Goal: Information Seeking & Learning: Compare options

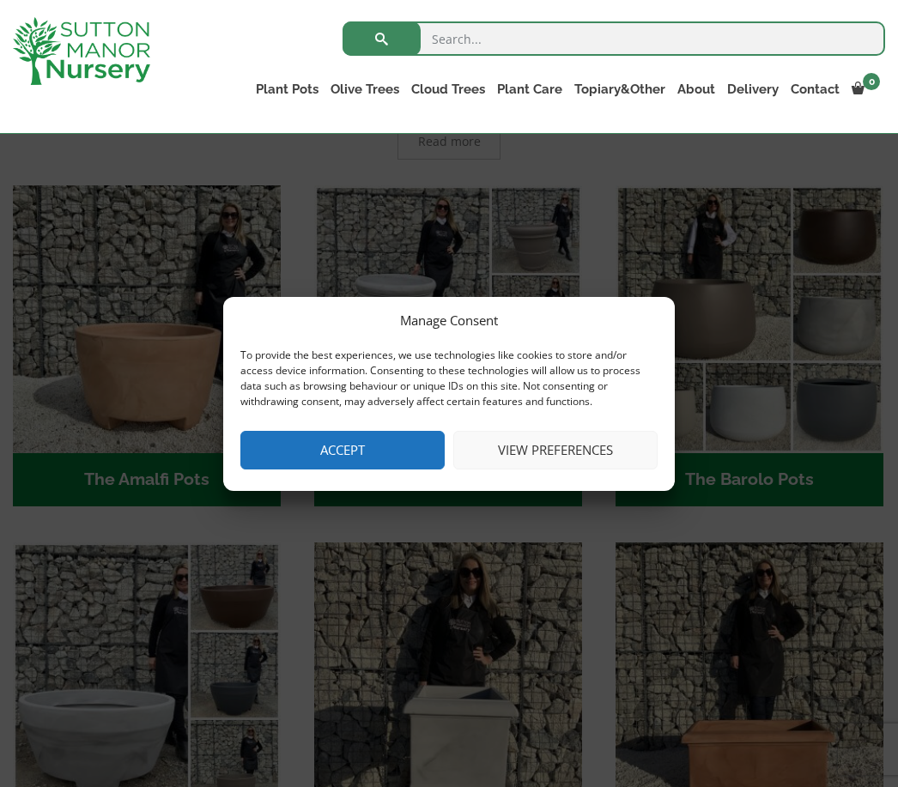
click at [353, 453] on button "Accept" at bounding box center [342, 450] width 204 height 39
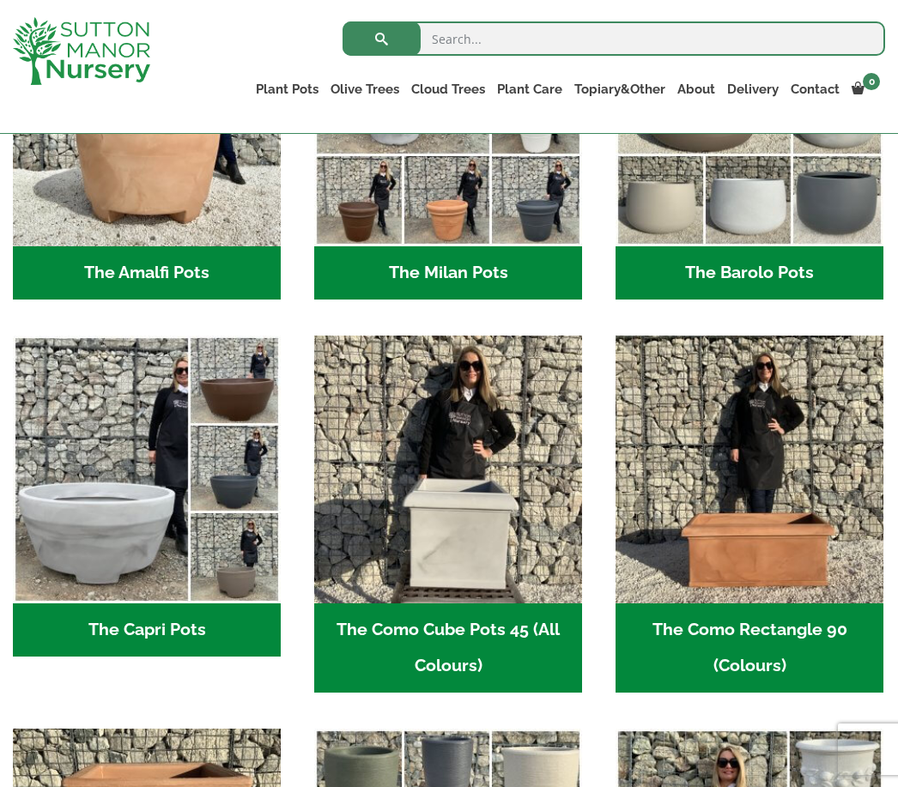
scroll to position [637, 0]
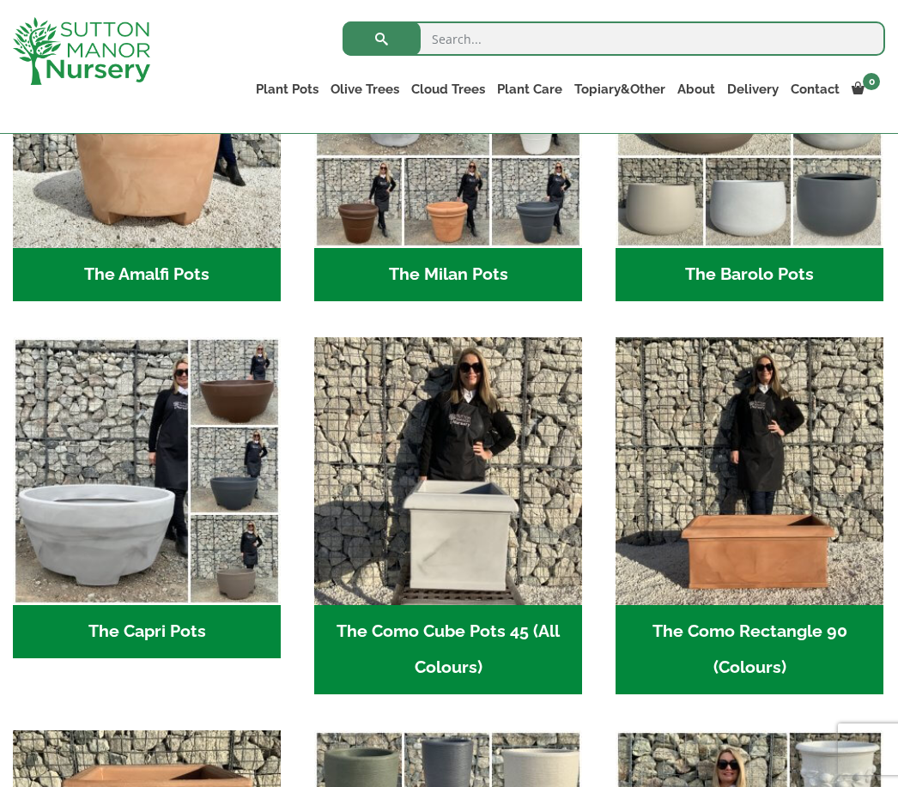
click at [157, 635] on h2 "The Capri Pots (34)" at bounding box center [147, 631] width 268 height 53
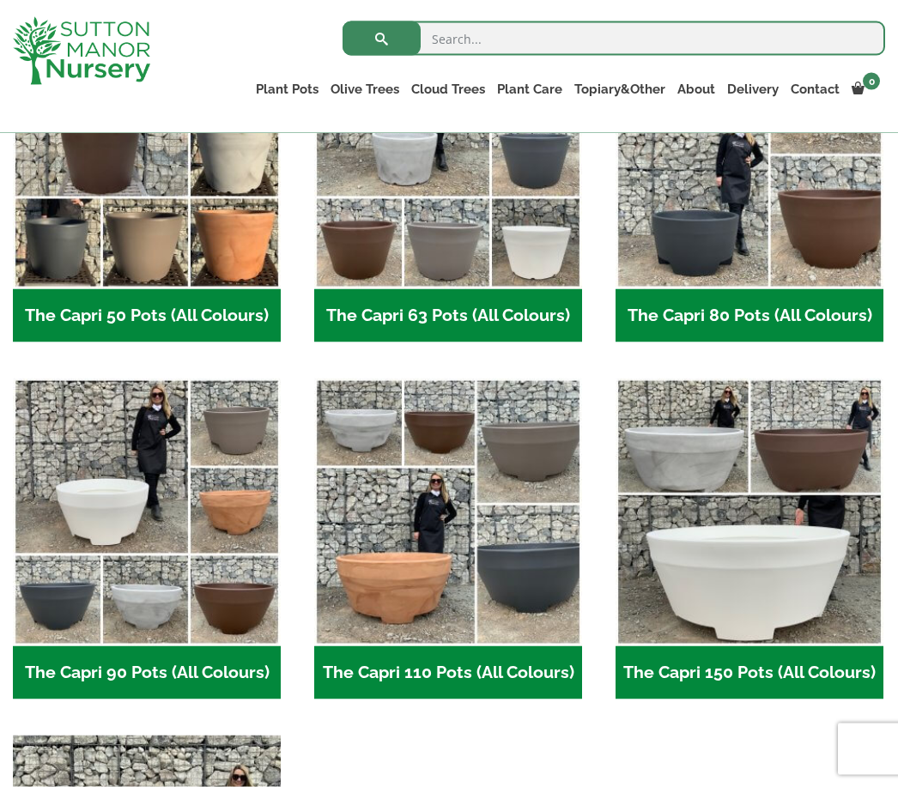
scroll to position [578, 0]
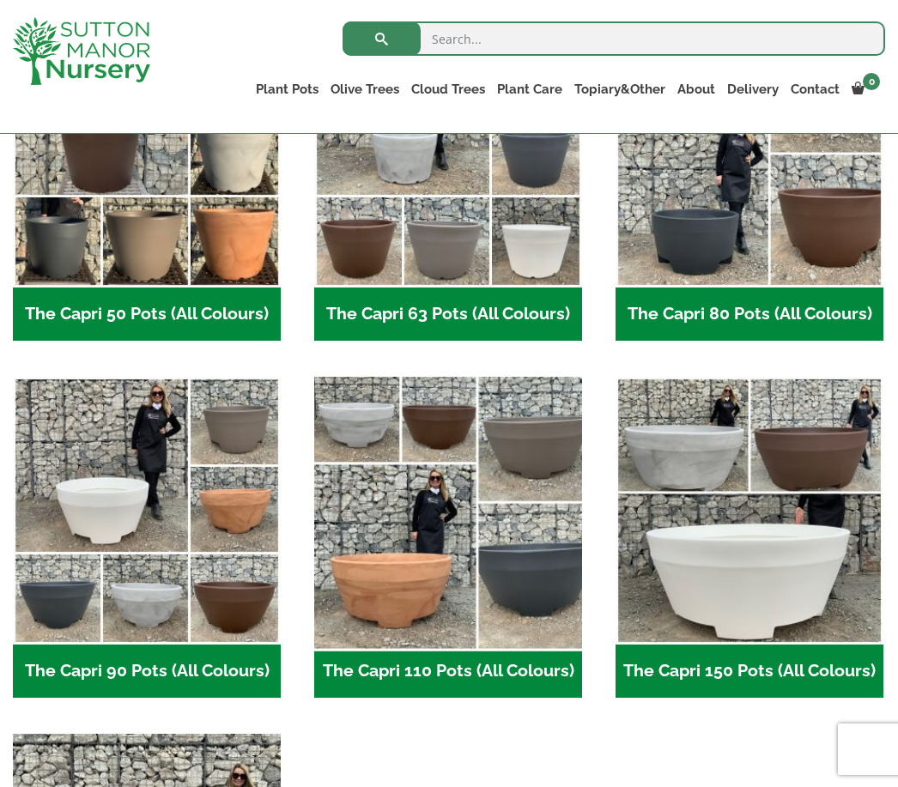
click at [500, 590] on img "Visit product category The Capri 110 Pots (All Colours)" at bounding box center [448, 511] width 282 height 282
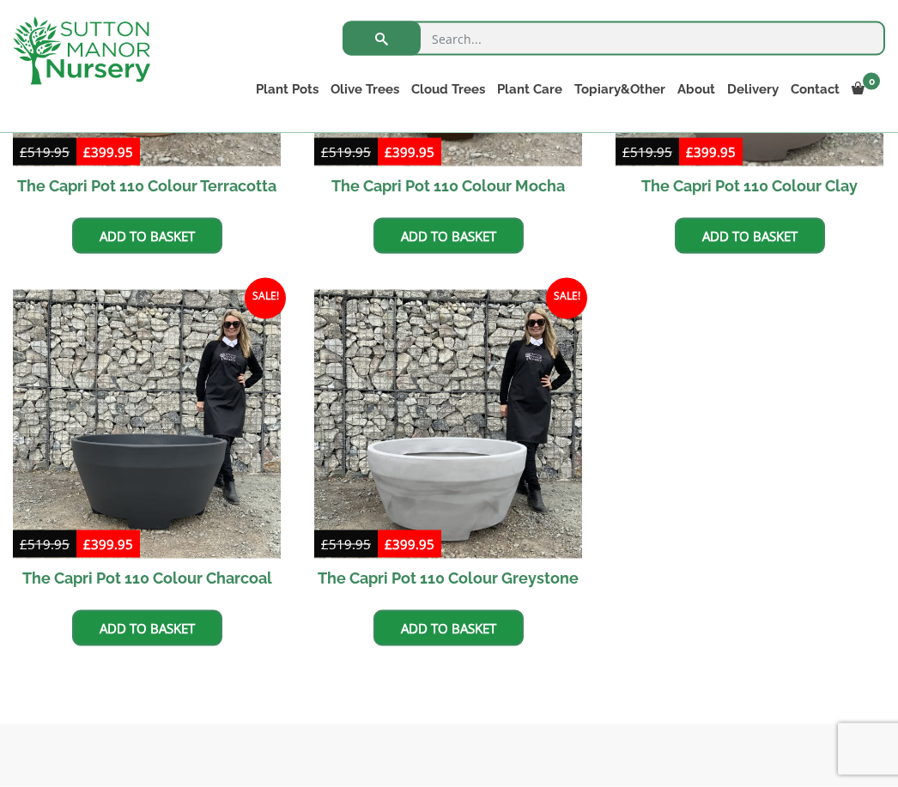
scroll to position [686, 0]
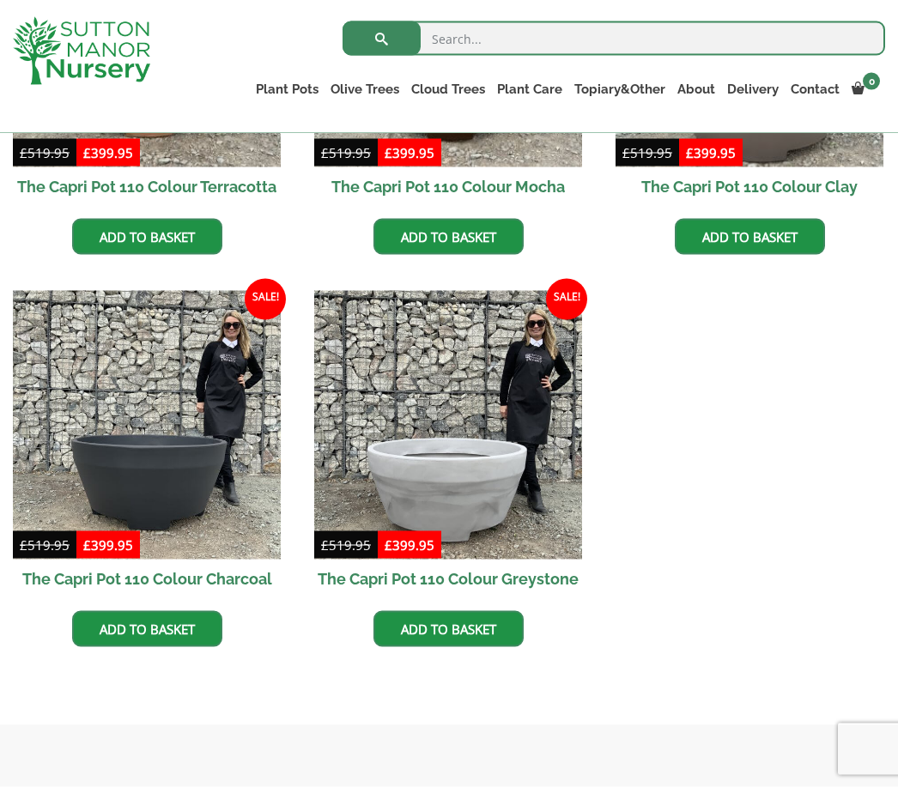
click at [245, 578] on h2 "The Capri Pot 110 Colour Charcoal" at bounding box center [147, 579] width 268 height 39
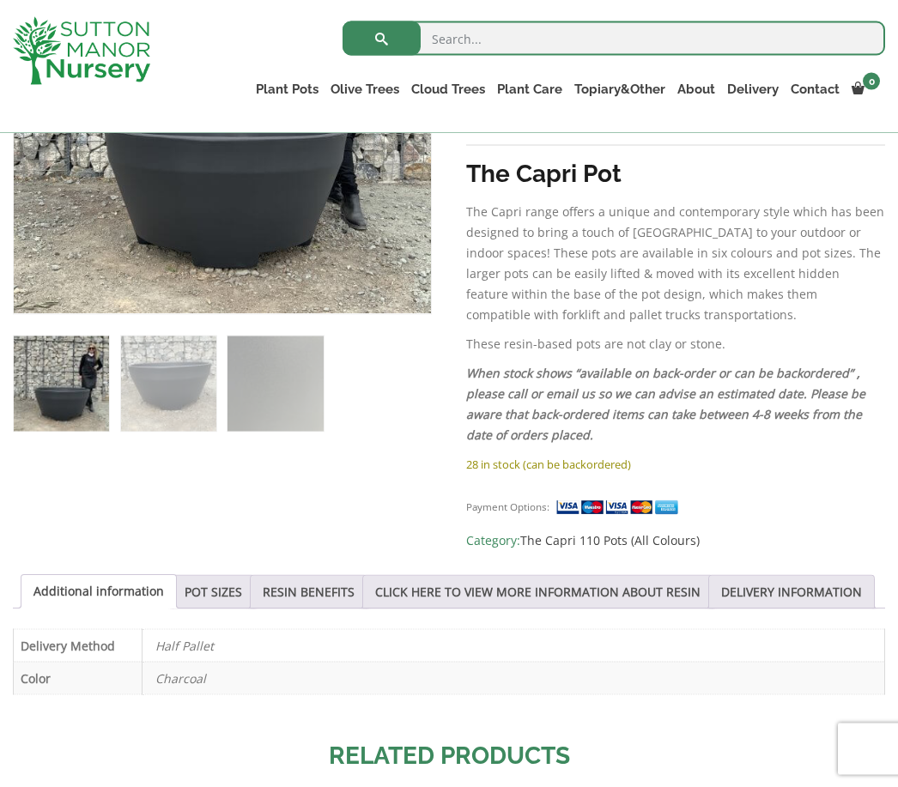
scroll to position [507, 0]
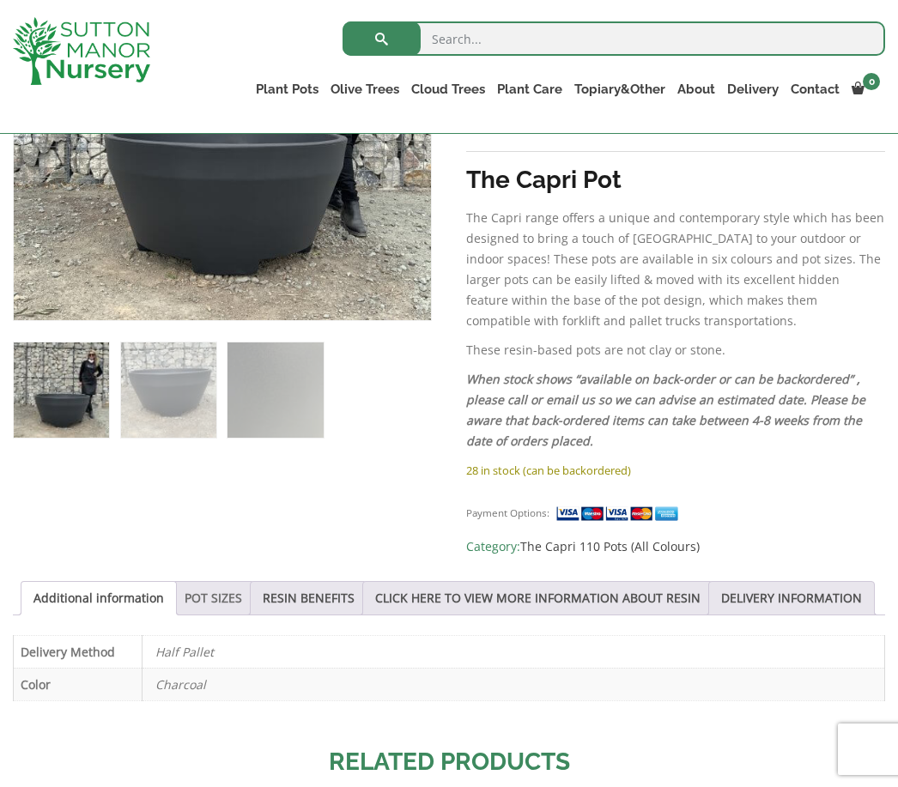
click at [218, 603] on link "POT SIZES" at bounding box center [214, 598] width 58 height 33
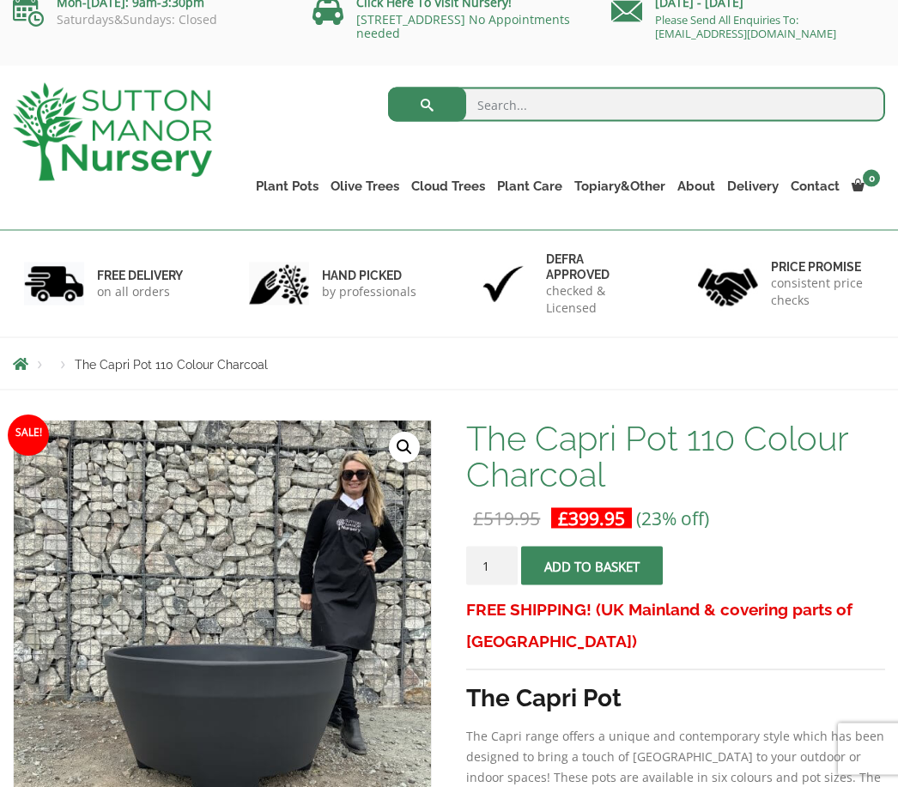
scroll to position [0, 0]
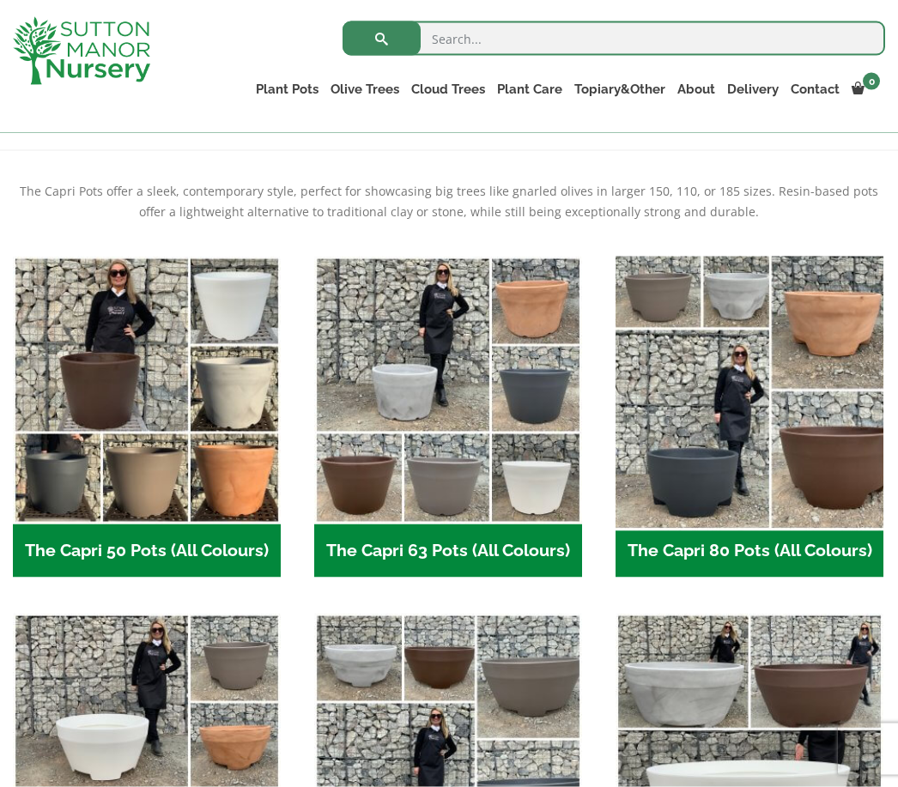
scroll to position [342, 0]
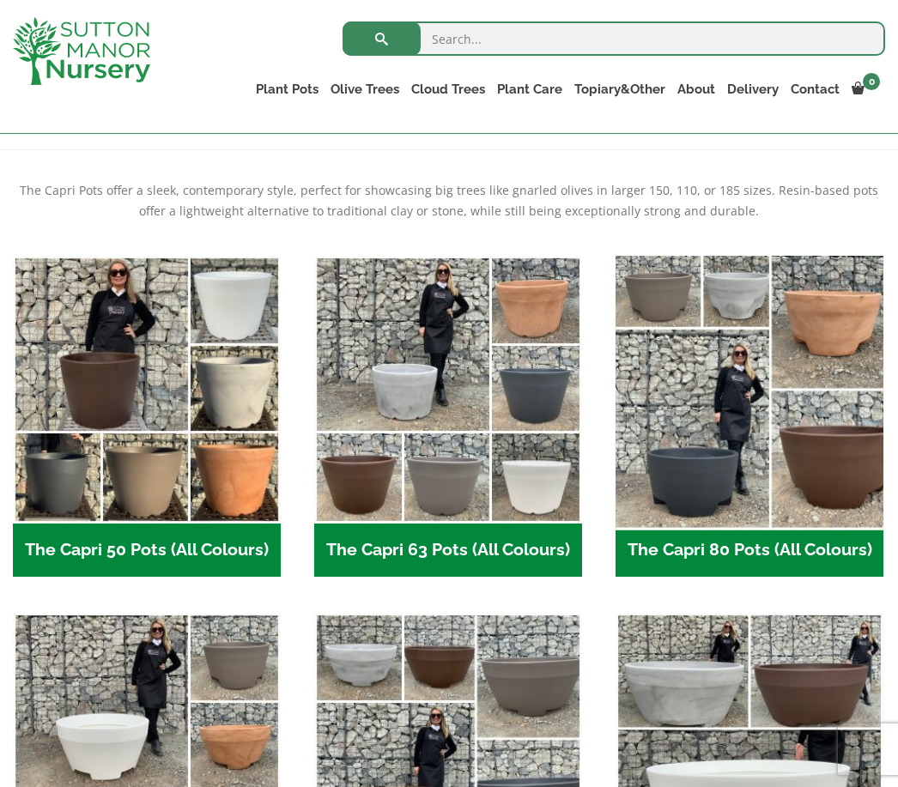
click at [738, 434] on img "Visit product category The Capri 80 Pots (All Colours)" at bounding box center [750, 390] width 282 height 282
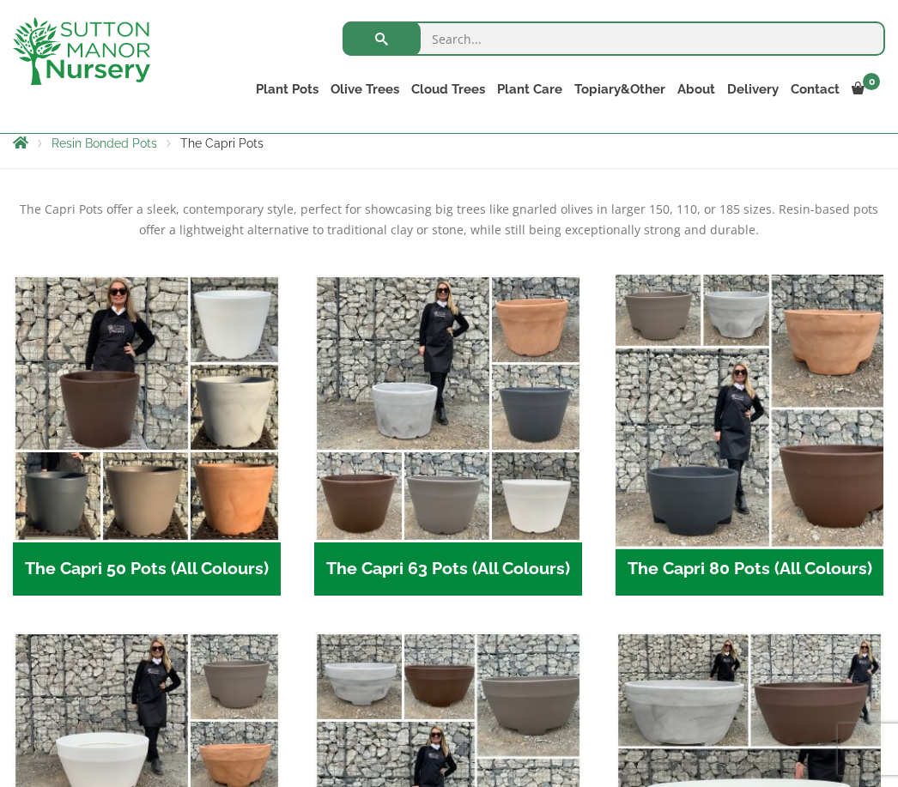
scroll to position [322, 0]
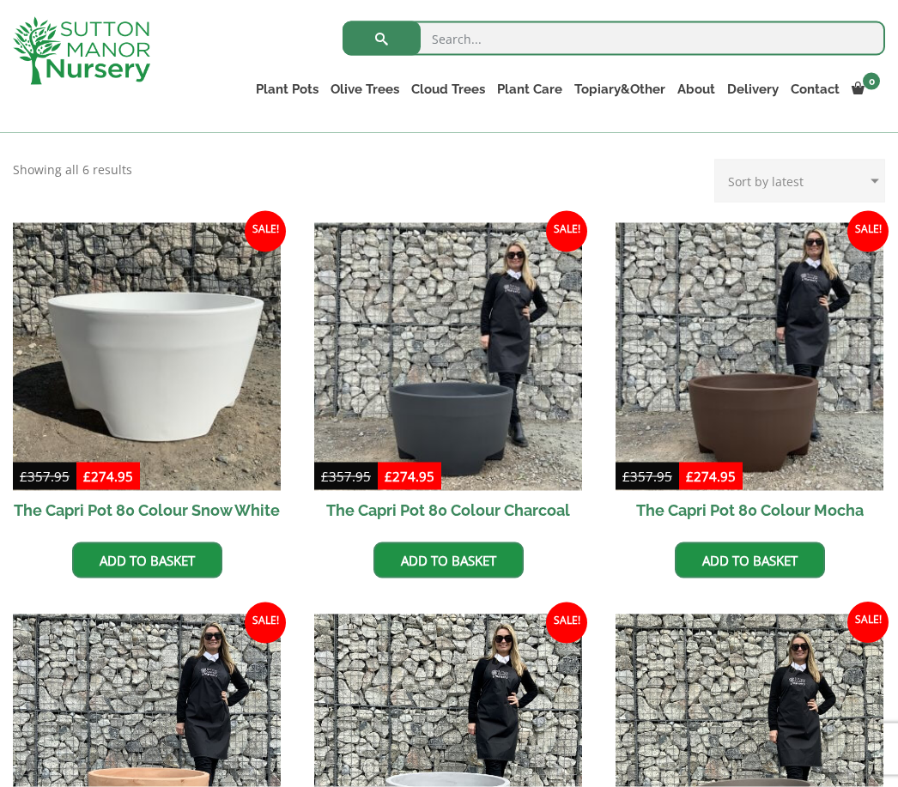
scroll to position [363, 0]
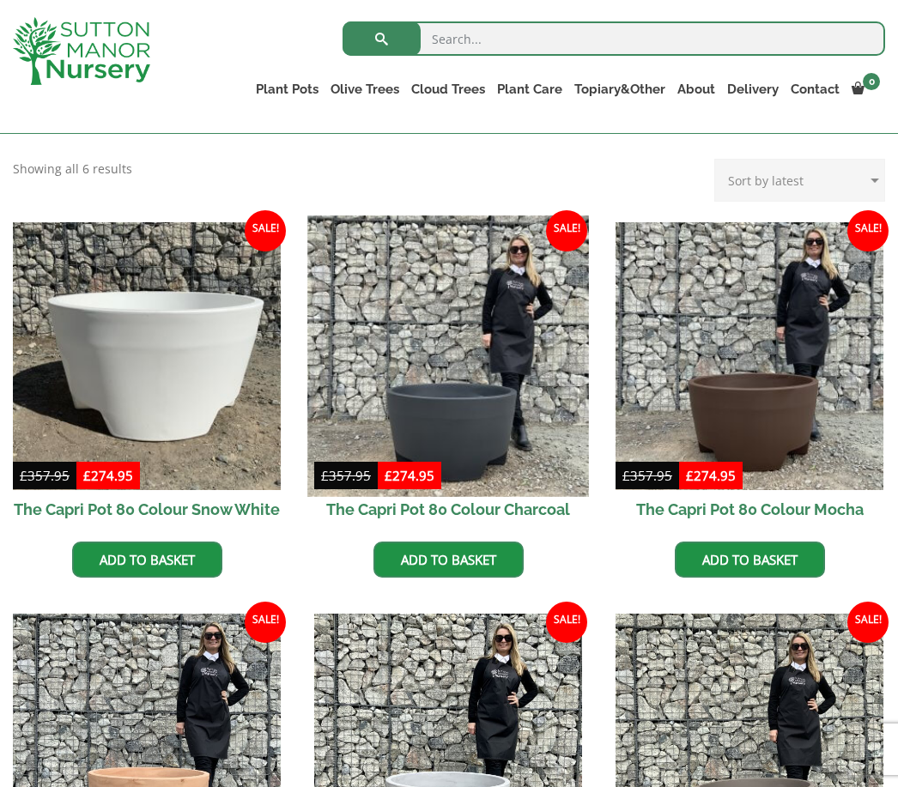
click at [513, 427] on img at bounding box center [448, 356] width 282 height 282
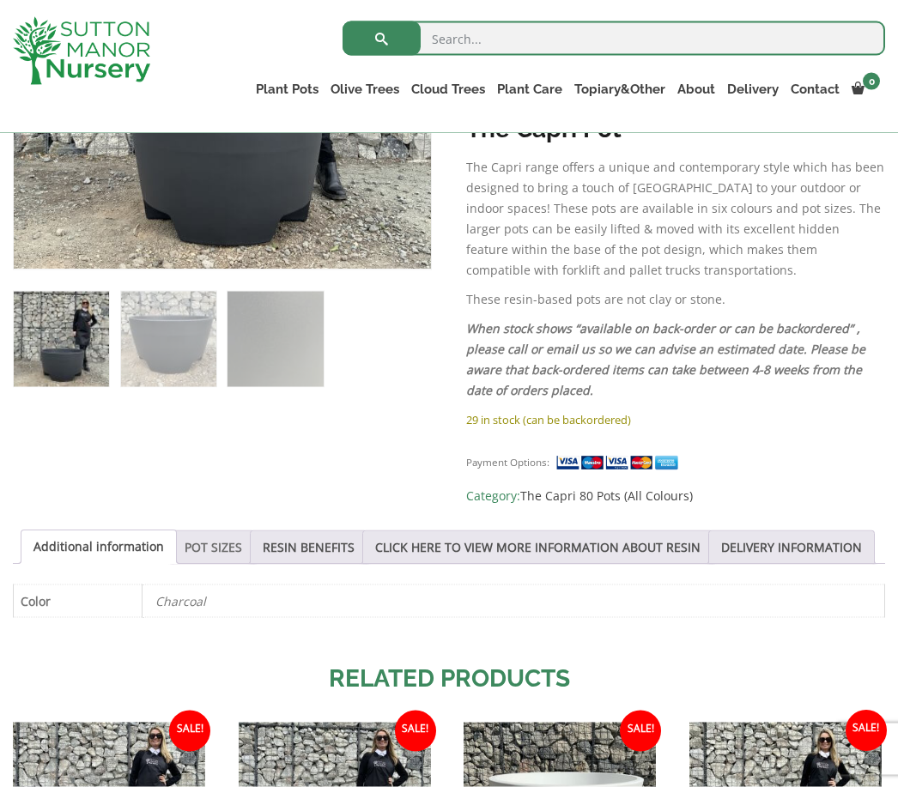
click at [223, 548] on link "POT SIZES" at bounding box center [214, 547] width 58 height 33
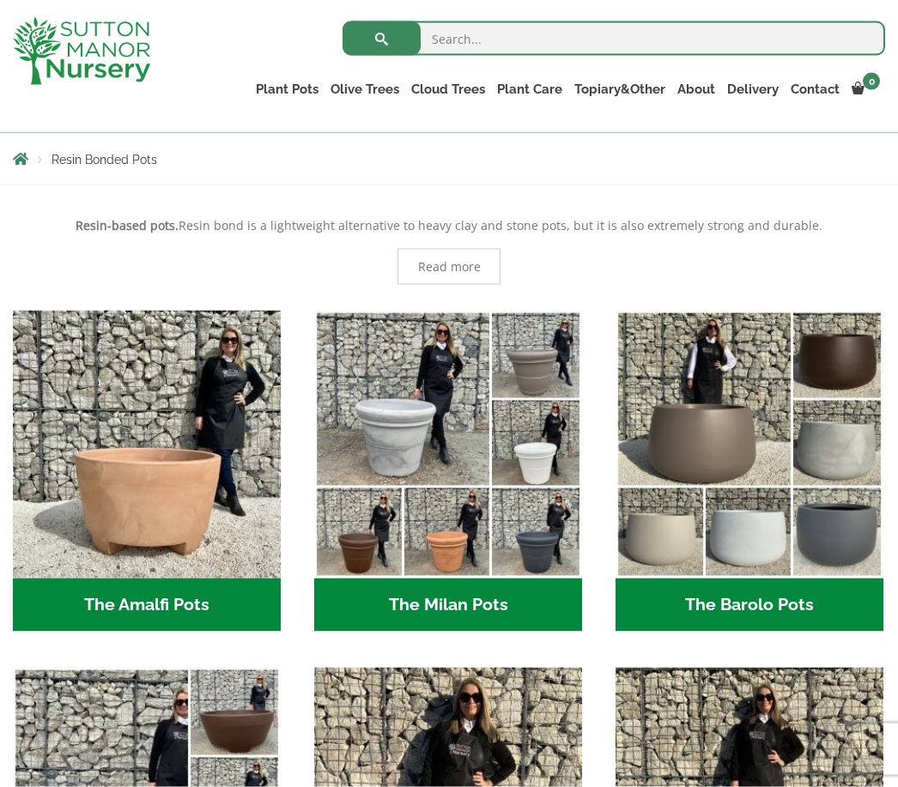
scroll to position [306, 0]
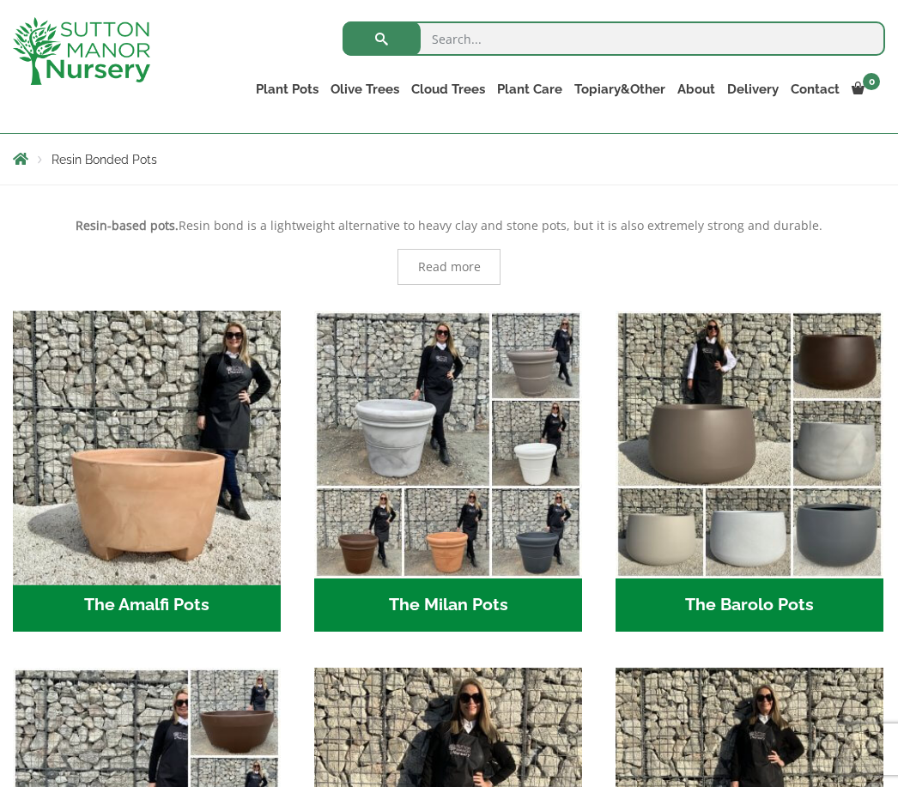
click at [214, 517] on img "Visit product category The Amalfi Pots" at bounding box center [147, 445] width 282 height 282
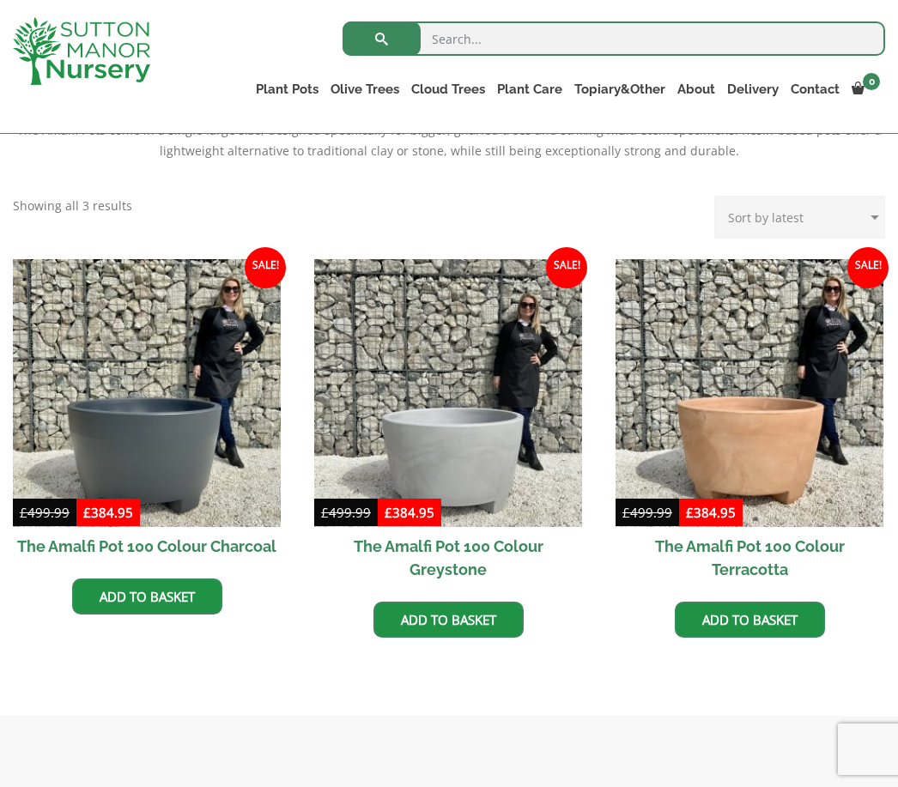
scroll to position [397, 0]
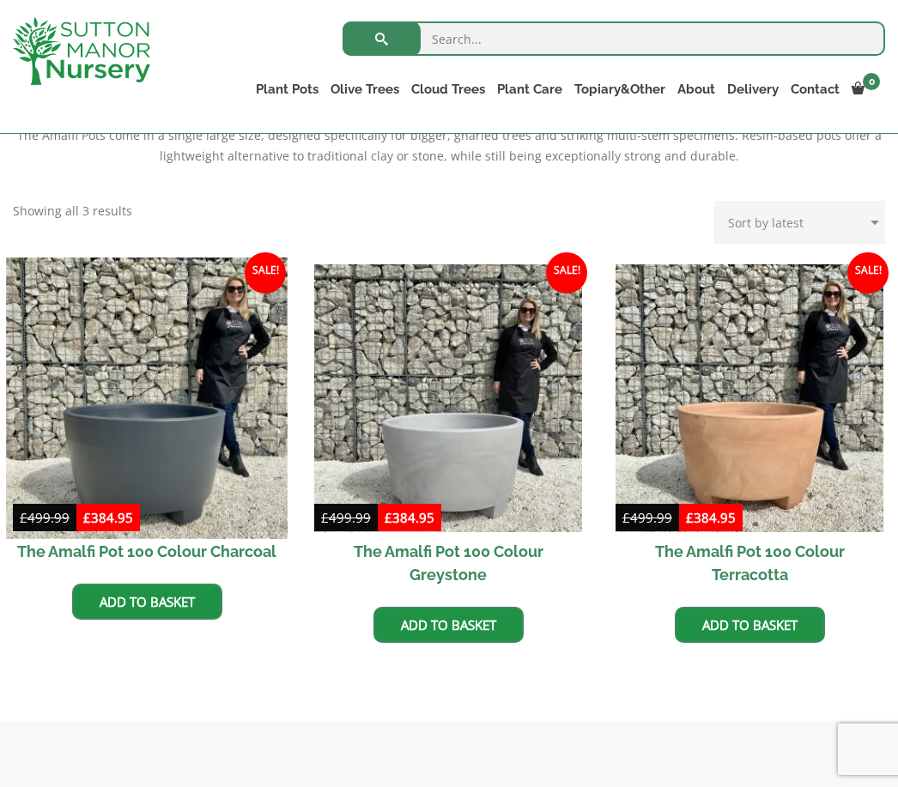
click at [232, 500] on img at bounding box center [147, 398] width 282 height 282
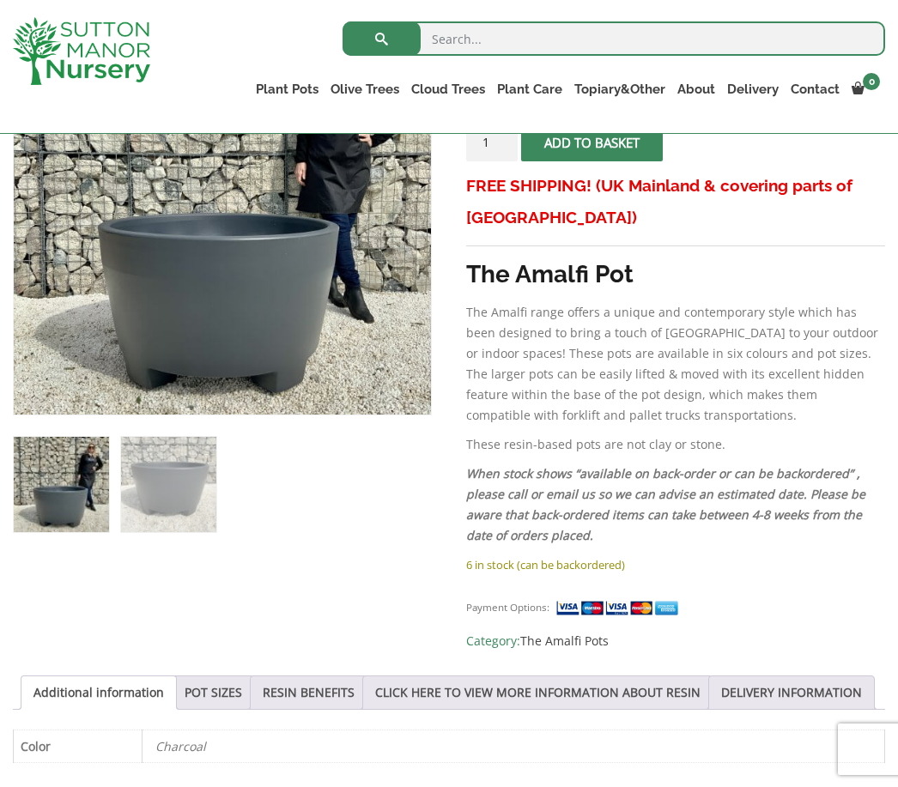
scroll to position [466, 0]
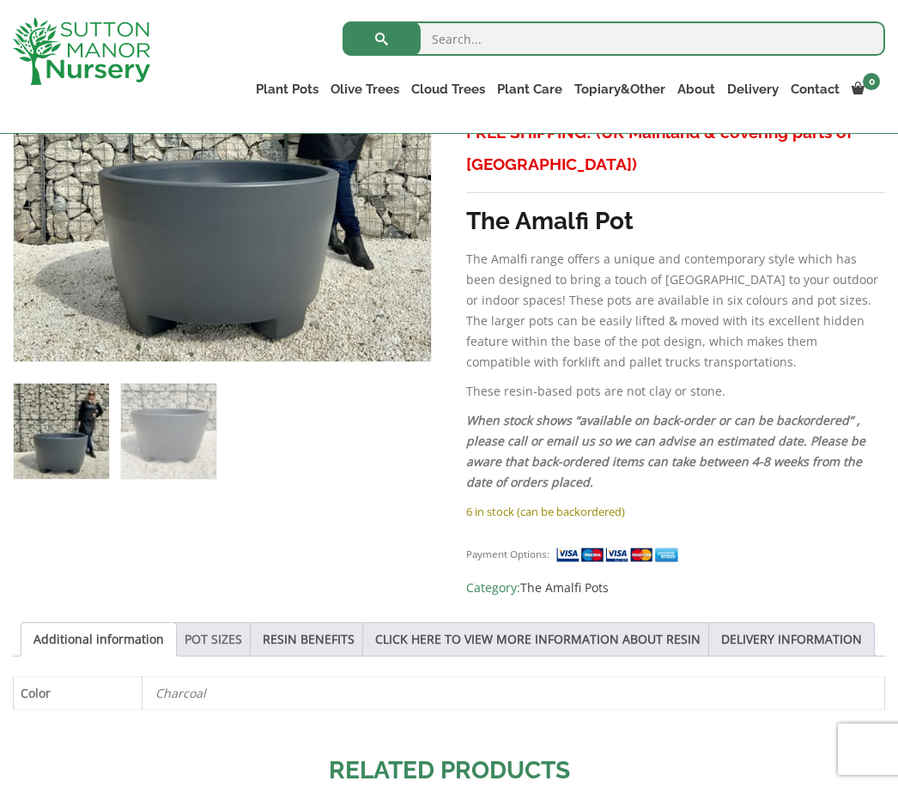
click at [221, 644] on link "POT SIZES" at bounding box center [214, 639] width 58 height 33
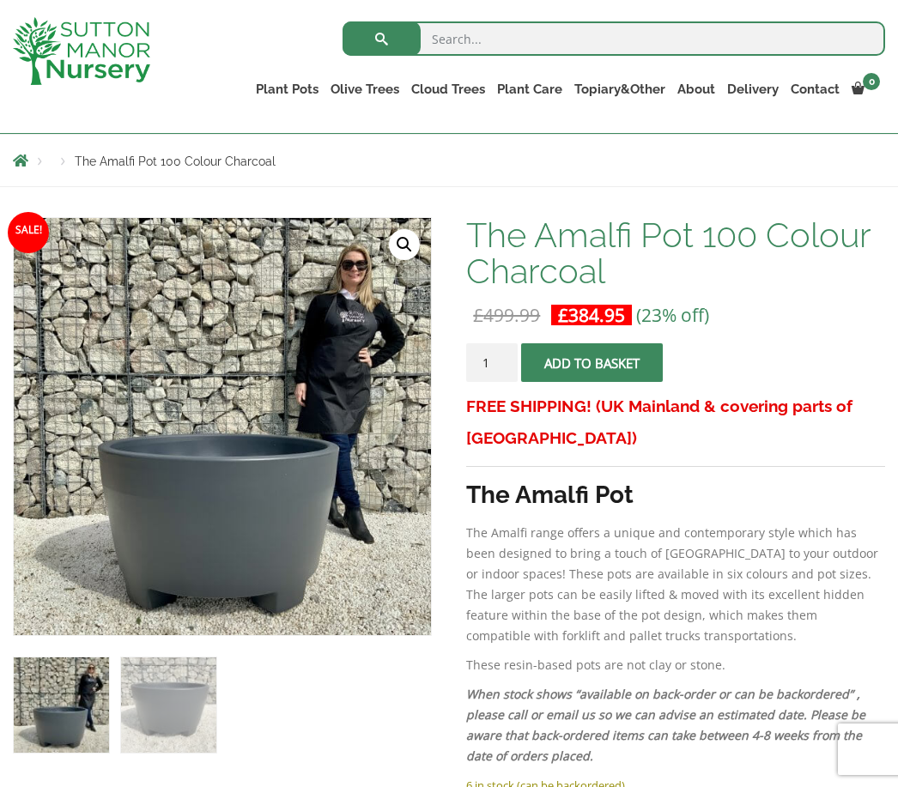
scroll to position [191, 0]
